Goal: Task Accomplishment & Management: Use online tool/utility

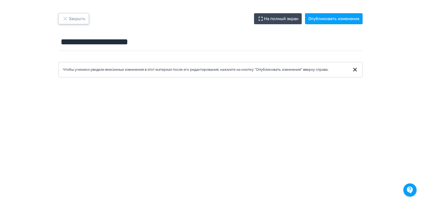
click at [78, 16] on button "Закрыть" at bounding box center [73, 18] width 31 height 11
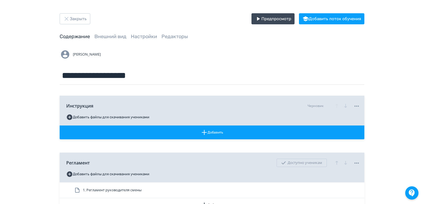
scroll to position [215, 0]
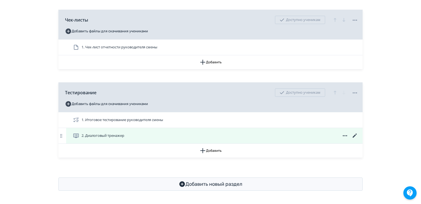
click at [345, 136] on icon at bounding box center [345, 135] width 7 height 7
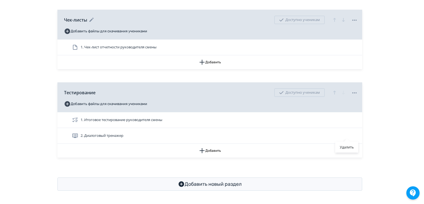
click at [345, 143] on div "Удалить" at bounding box center [346, 146] width 23 height 11
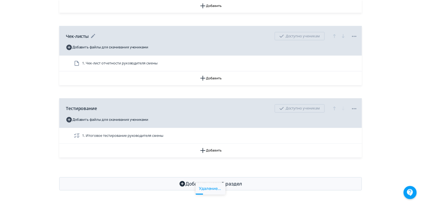
scroll to position [200, 0]
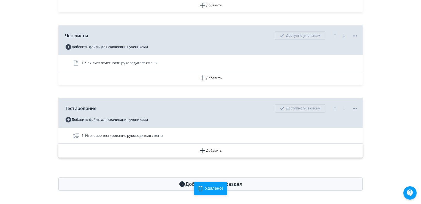
click at [216, 148] on button "Добавить" at bounding box center [210, 150] width 304 height 14
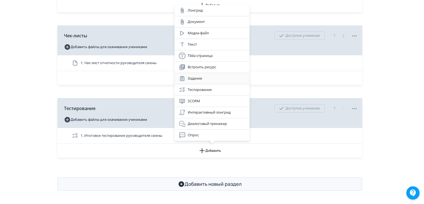
click at [203, 80] on div "Задание" at bounding box center [212, 78] width 66 height 7
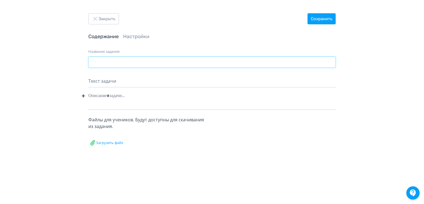
click at [122, 65] on input "Название задания" at bounding box center [211, 62] width 247 height 11
type input "**********"
click at [110, 81] on div "Текст задачи" at bounding box center [211, 83] width 247 height 10
click at [105, 95] on div at bounding box center [211, 95] width 247 height 10
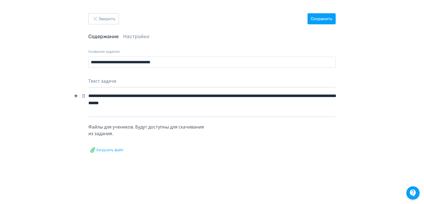
click at [330, 95] on div "**********" at bounding box center [211, 99] width 247 height 18
click at [212, 103] on div "**********" at bounding box center [211, 99] width 247 height 18
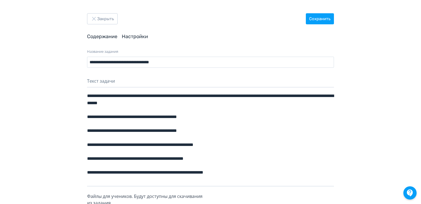
click at [135, 38] on link "Настройки" at bounding box center [135, 36] width 26 height 6
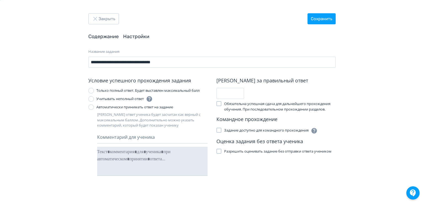
click at [114, 38] on link "Содержание" at bounding box center [103, 36] width 30 height 6
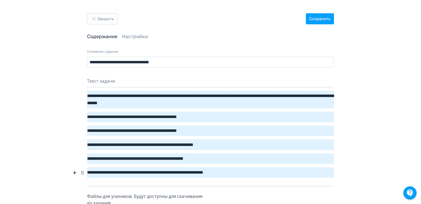
drag, startPoint x: 251, startPoint y: 172, endPoint x: 100, endPoint y: 100, distance: 167.9
click at [100, 100] on div "**********" at bounding box center [210, 137] width 247 height 95
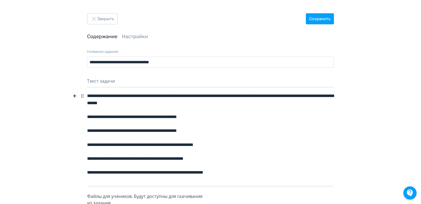
drag, startPoint x: 100, startPoint y: 100, endPoint x: 269, endPoint y: 141, distance: 174.5
click at [269, 141] on div "**********" at bounding box center [210, 144] width 247 height 10
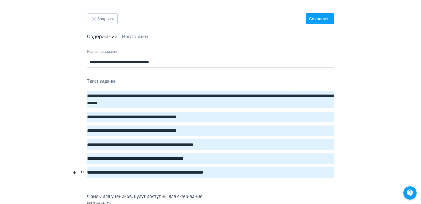
drag, startPoint x: 261, startPoint y: 175, endPoint x: 93, endPoint y: 97, distance: 184.7
click at [93, 97] on div "**********" at bounding box center [210, 137] width 247 height 95
drag, startPoint x: 90, startPoint y: 94, endPoint x: 89, endPoint y: 101, distance: 7.4
click at [89, 101] on div "**********" at bounding box center [210, 137] width 247 height 95
click at [112, 20] on button "Закрыть" at bounding box center [102, 18] width 31 height 11
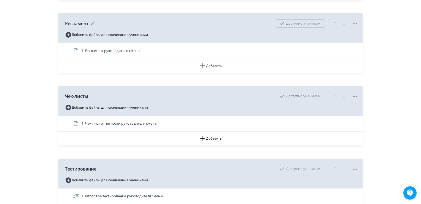
scroll to position [200, 0]
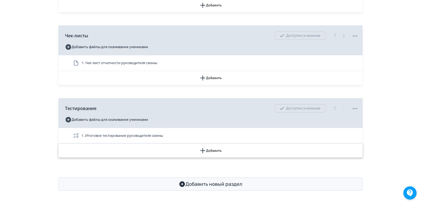
click at [212, 149] on button "Добавить" at bounding box center [210, 150] width 304 height 14
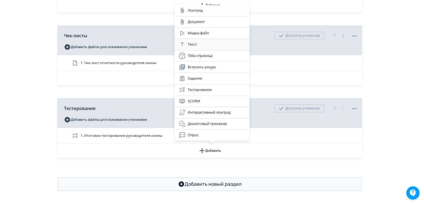
click at [202, 46] on div "Текст" at bounding box center [212, 44] width 66 height 7
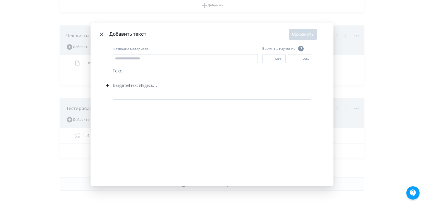
click at [136, 88] on div "Modal" at bounding box center [212, 85] width 199 height 10
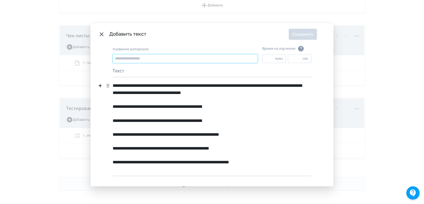
click at [130, 56] on input "Название материала" at bounding box center [185, 58] width 145 height 9
type input "**********"
click at [120, 72] on div "Текст" at bounding box center [212, 72] width 199 height 10
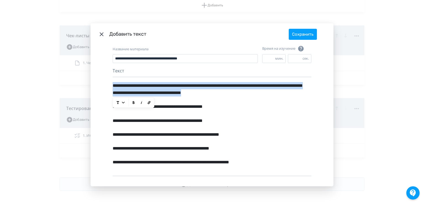
drag, startPoint x: 290, startPoint y: 93, endPoint x: 111, endPoint y: 84, distance: 179.2
click at [111, 84] on div "**********" at bounding box center [211, 115] width 243 height 141
click at [131, 103] on icon "Modal" at bounding box center [134, 103] width 6 height 6
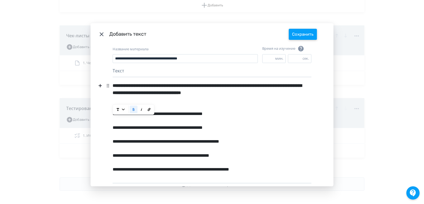
click at [303, 34] on button "Сохранить" at bounding box center [302, 34] width 28 height 11
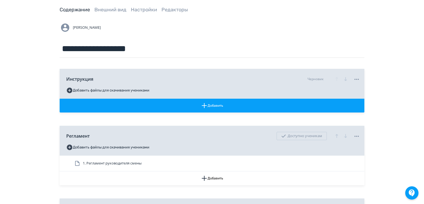
scroll to position [0, 0]
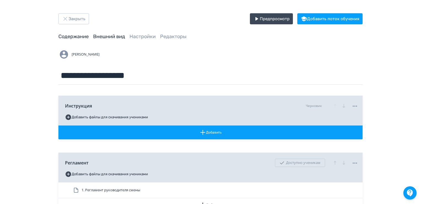
click at [113, 36] on link "Внешний вид" at bounding box center [109, 36] width 32 height 6
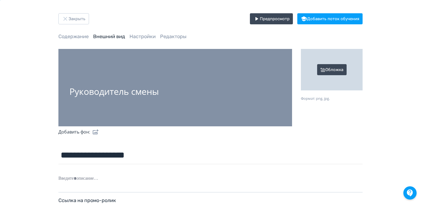
click at [328, 70] on div "Обложка" at bounding box center [332, 69] width 62 height 41
click at [0, 0] on input "Обложка Формат: png, jpg." at bounding box center [0, 0] width 0 height 0
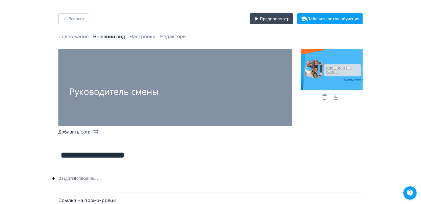
click at [325, 97] on icon at bounding box center [325, 96] width 7 height 7
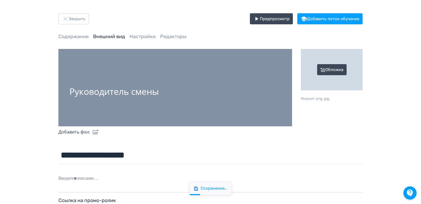
click at [333, 68] on div "Обложка" at bounding box center [332, 69] width 62 height 41
click at [0, 0] on input "Обложка Формат: png, jpg." at bounding box center [0, 0] width 0 height 0
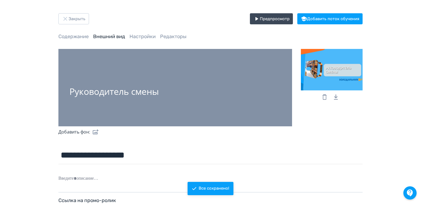
click at [325, 98] on icon at bounding box center [325, 96] width 7 height 7
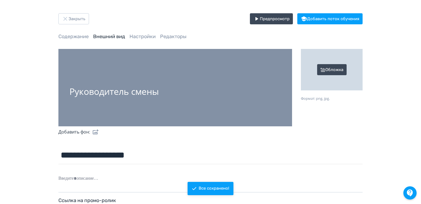
click at [325, 78] on div "Обложка" at bounding box center [332, 69] width 62 height 41
click at [0, 0] on input "Обложка Формат: png, jpg." at bounding box center [0, 0] width 0 height 0
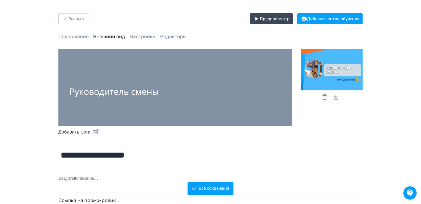
click at [128, 83] on div at bounding box center [115, 82] width 90 height 6
click at [96, 130] on label at bounding box center [94, 131] width 9 height 11
click at [0, 0] on input "file" at bounding box center [0, 0] width 0 height 0
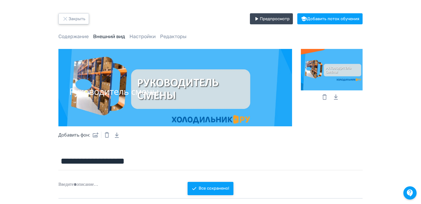
click at [83, 17] on button "Закрыть" at bounding box center [73, 18] width 31 height 11
